Goal: Task Accomplishment & Management: Manage account settings

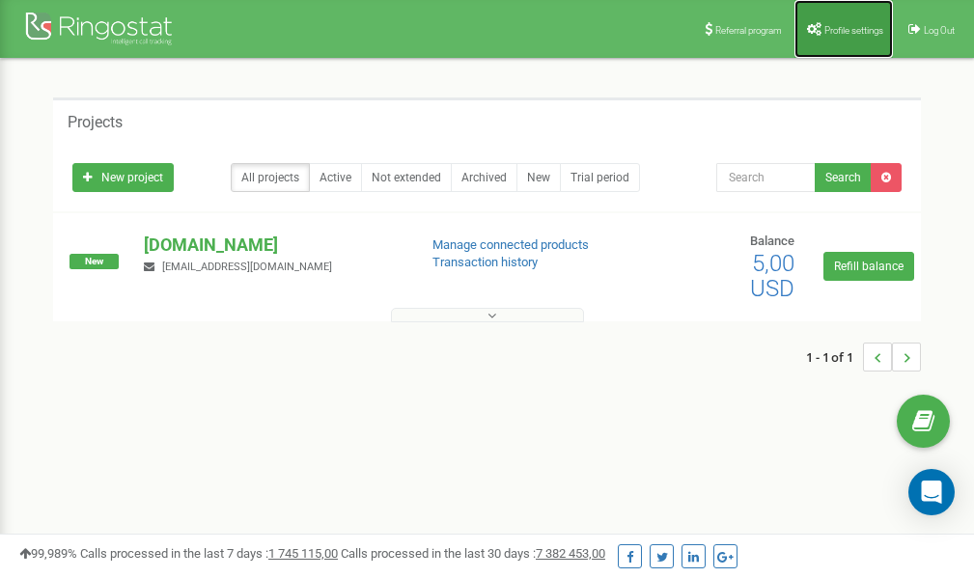
click at [844, 32] on span "Profile settings" at bounding box center [853, 30] width 59 height 11
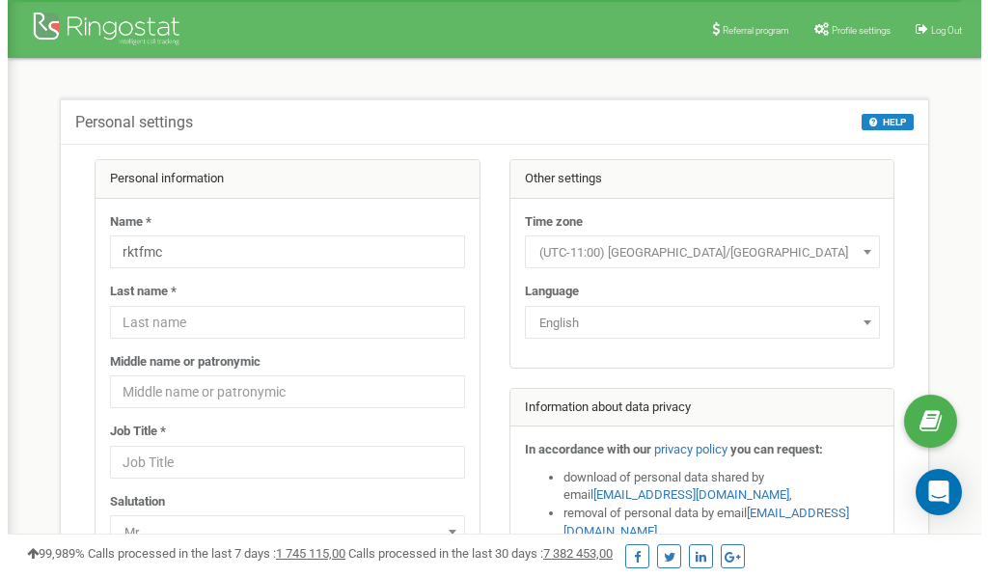
scroll to position [97, 0]
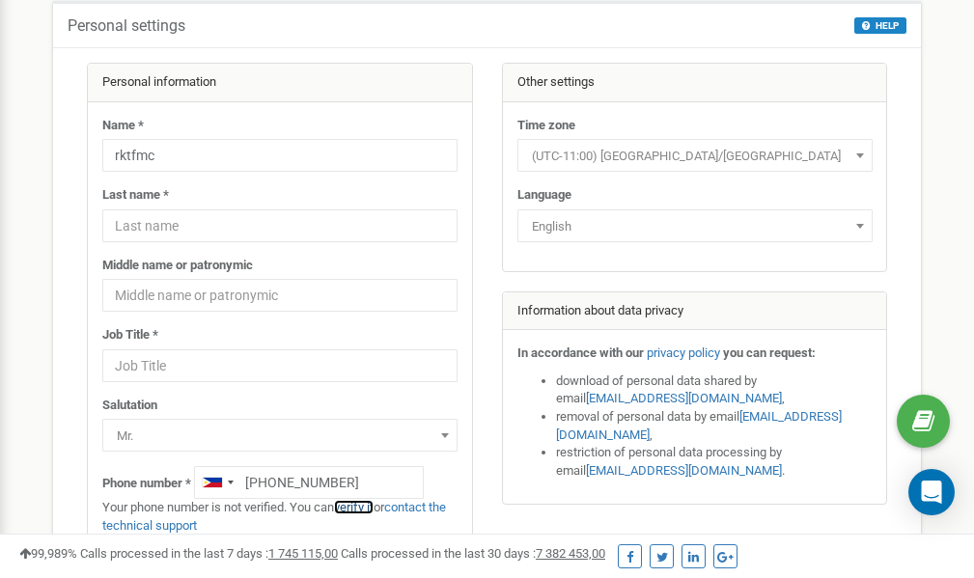
click at [362, 508] on link "verify it" at bounding box center [354, 507] width 40 height 14
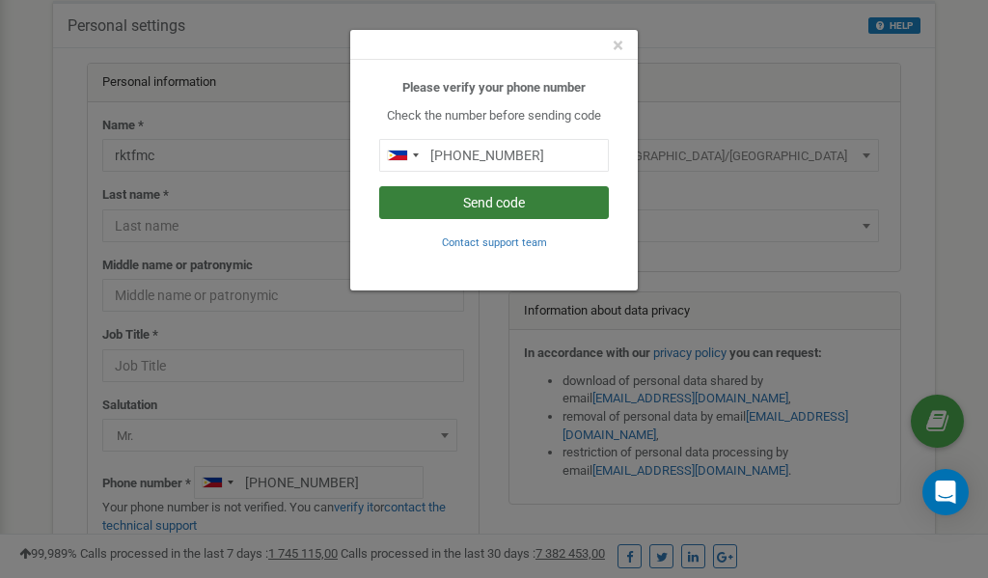
click at [463, 205] on button "Send code" at bounding box center [494, 202] width 230 height 33
